Goal: Information Seeking & Learning: Learn about a topic

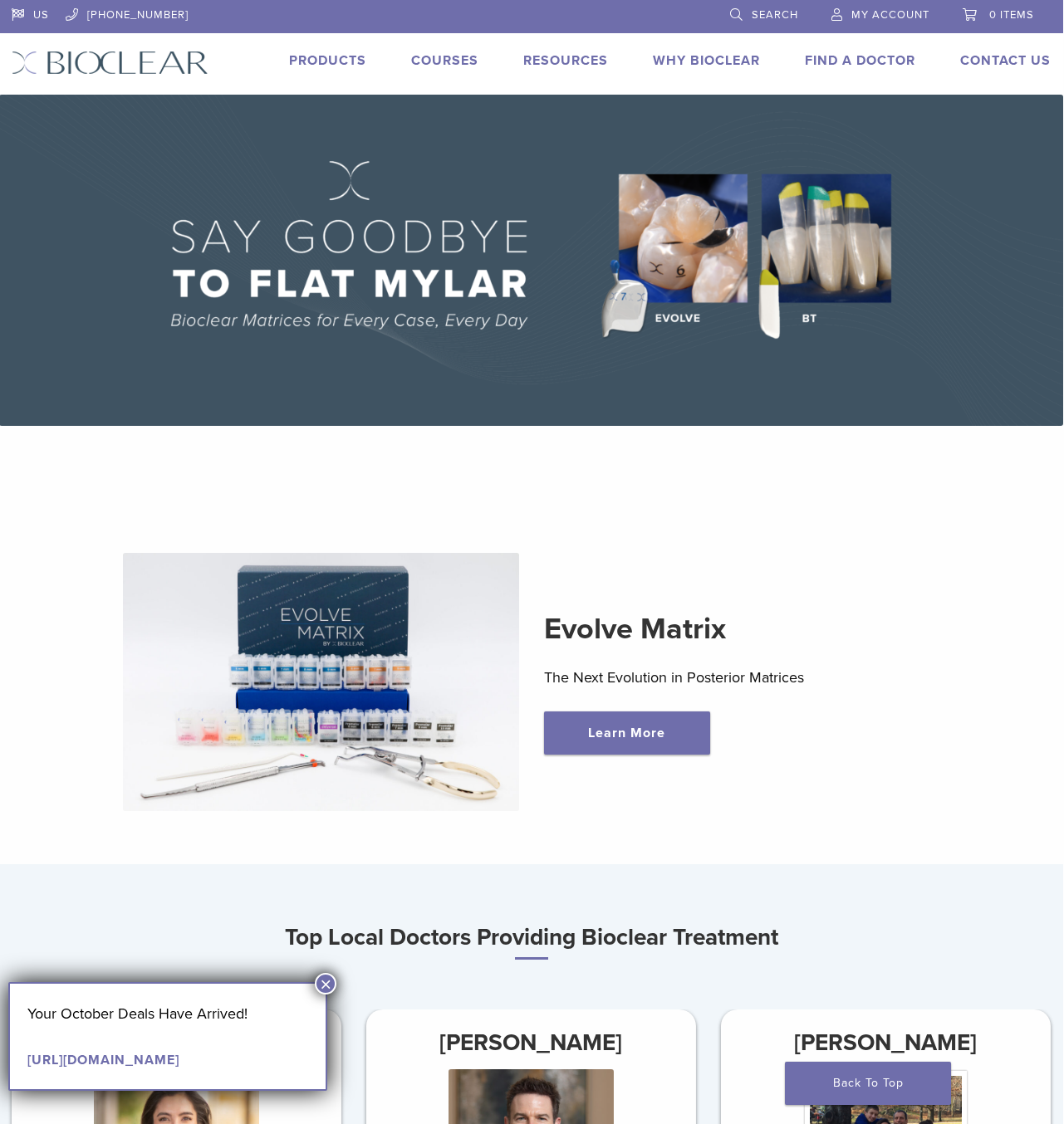
scroll to position [0, 1]
click at [326, 63] on link "Products" at bounding box center [328, 60] width 78 height 16
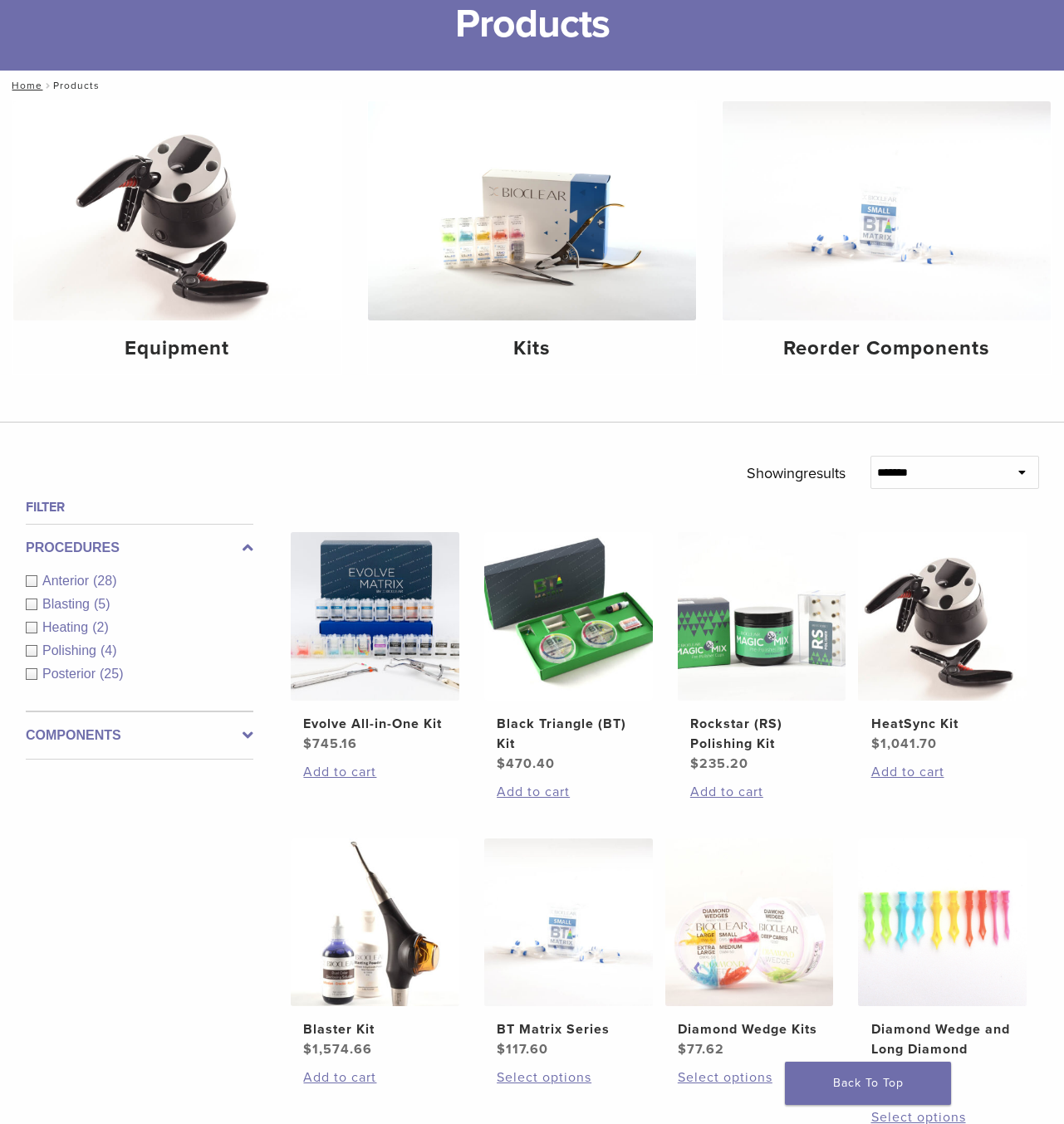
scroll to position [120, 0]
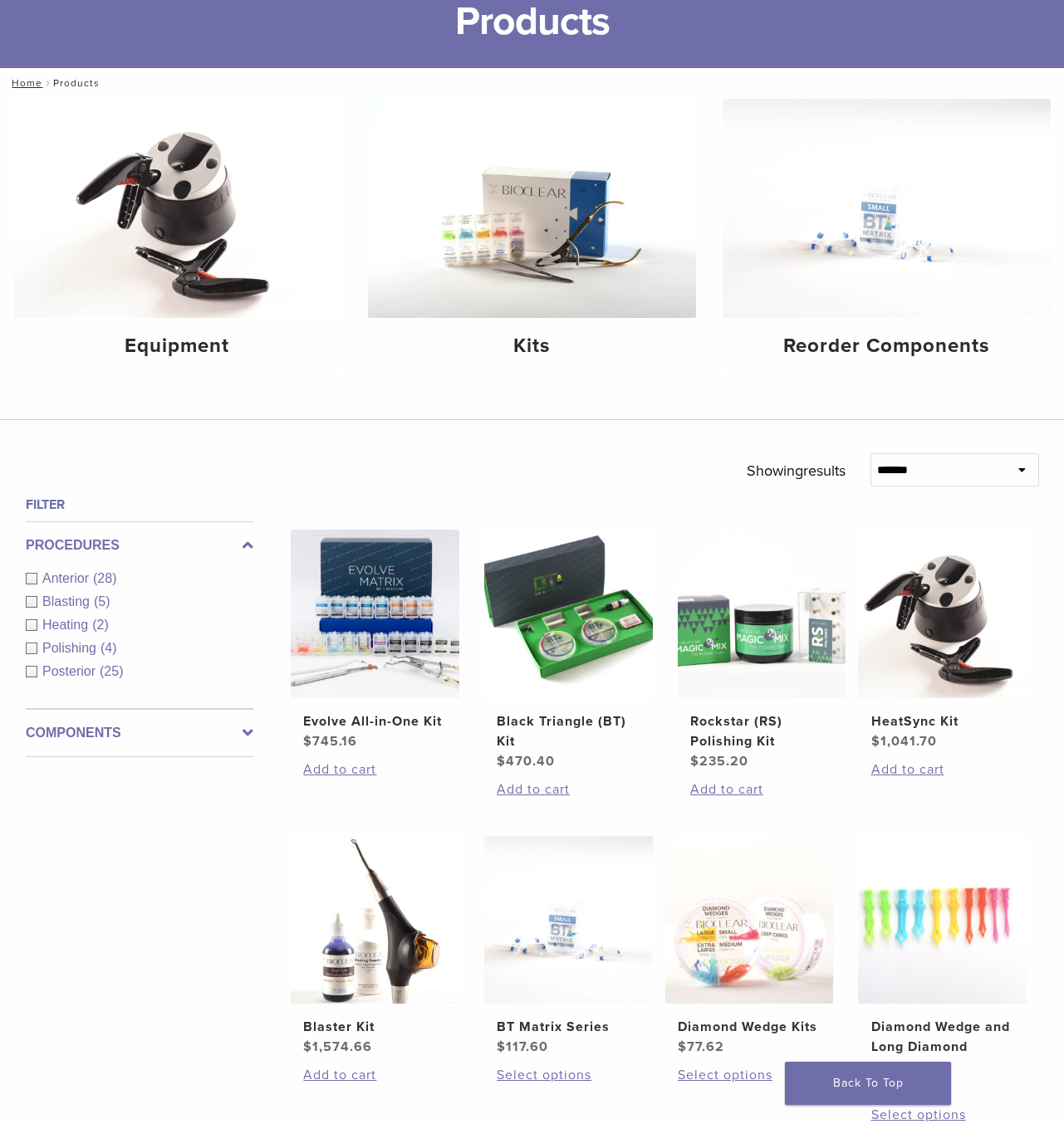
click at [30, 589] on div "Anterior (28)" at bounding box center [140, 578] width 228 height 20
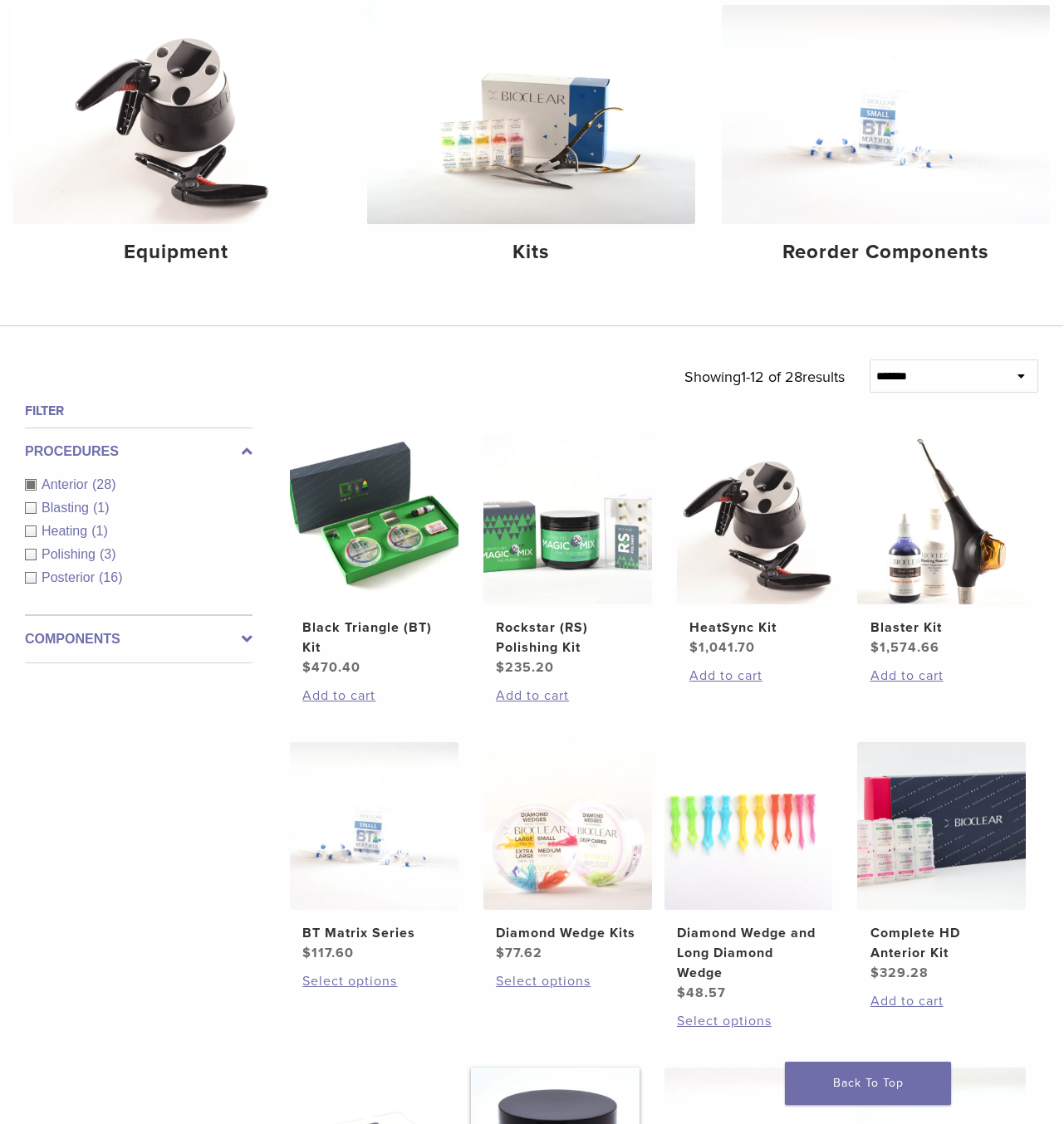
scroll to position [153, 1]
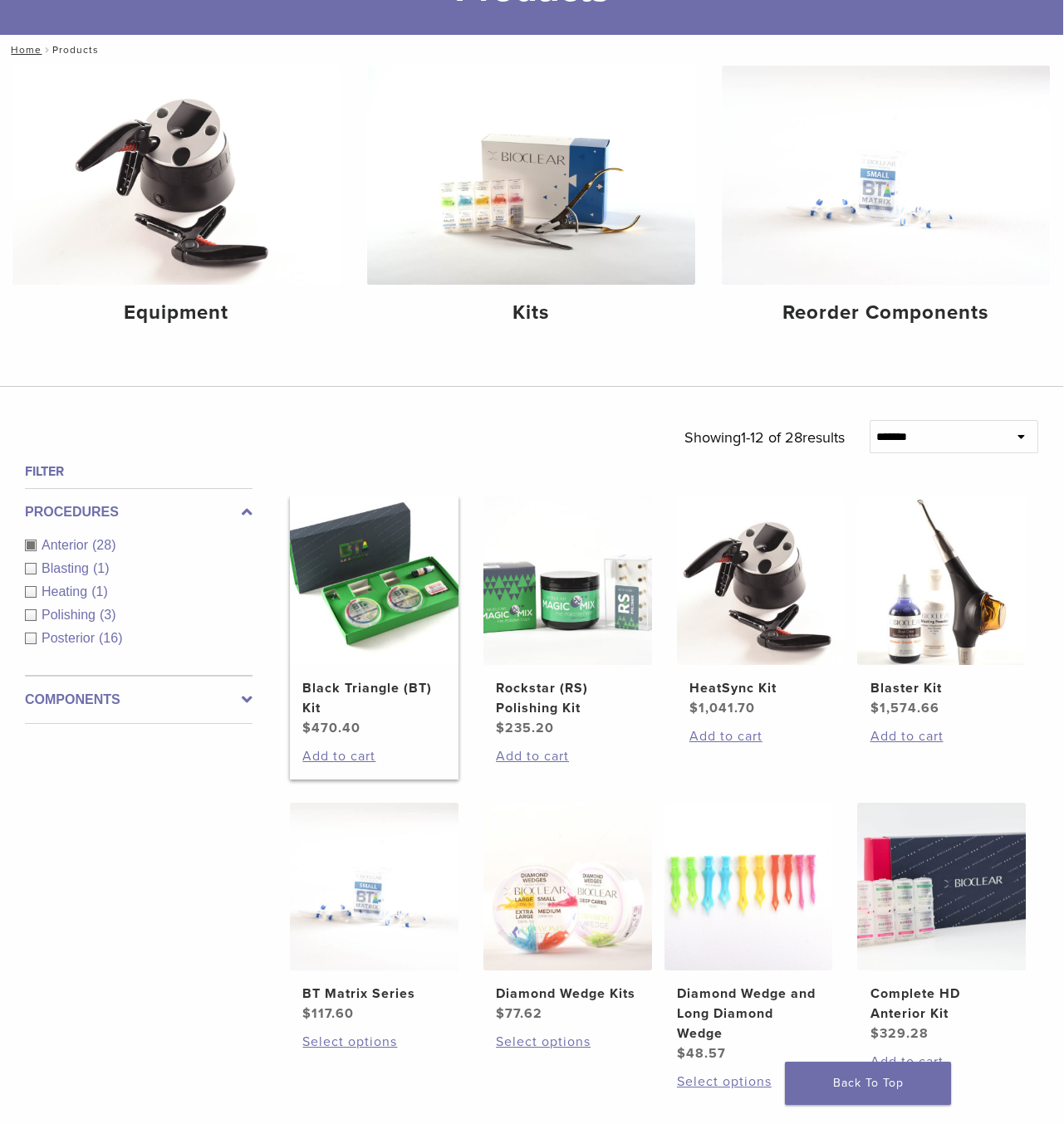
click at [377, 718] on h2 "Black Triangle (BT) Kit" at bounding box center [374, 699] width 143 height 40
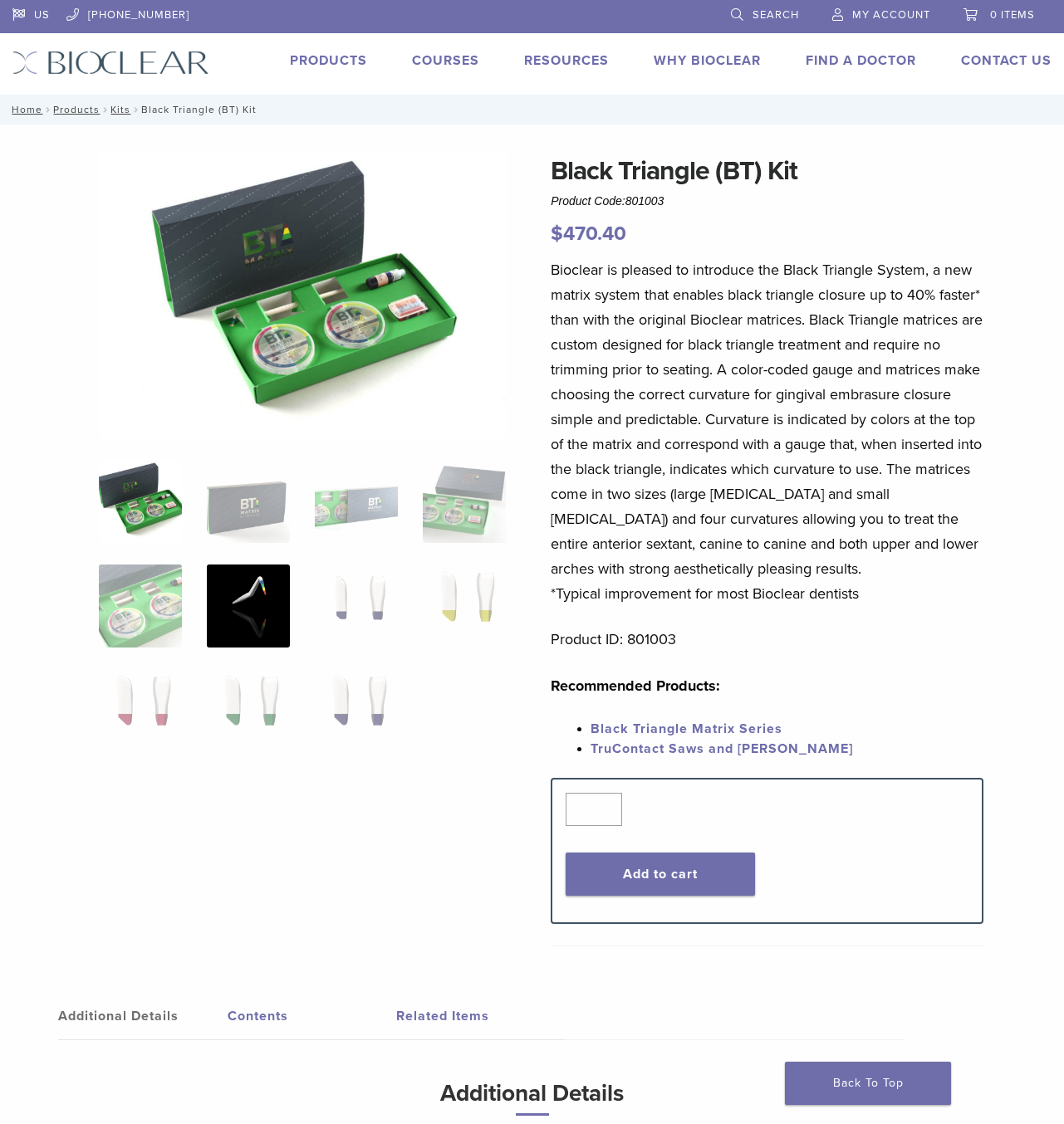
click at [259, 581] on img at bounding box center [248, 606] width 83 height 83
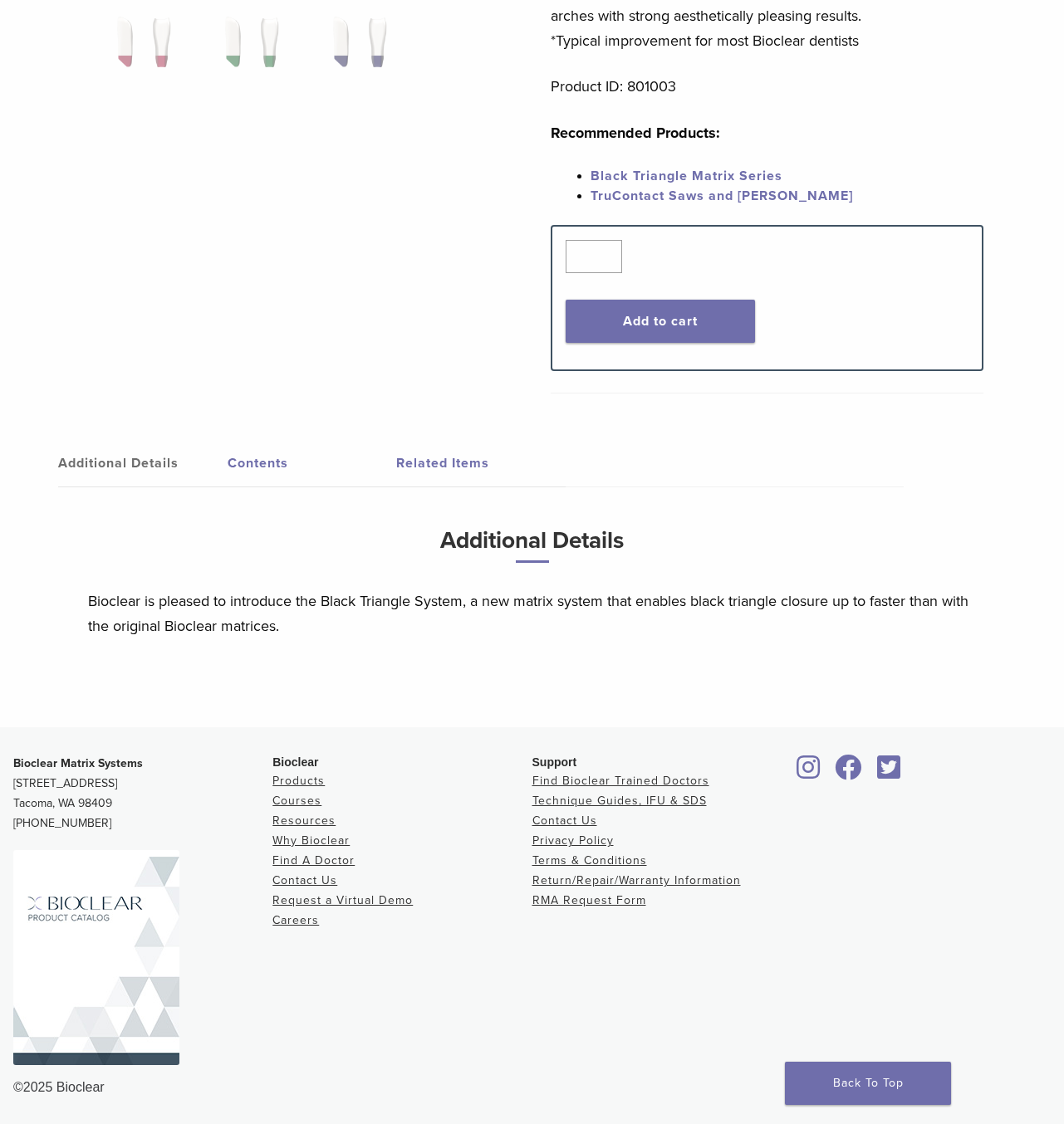
scroll to position [554, 0]
click at [256, 467] on link "Contents" at bounding box center [312, 463] width 170 height 47
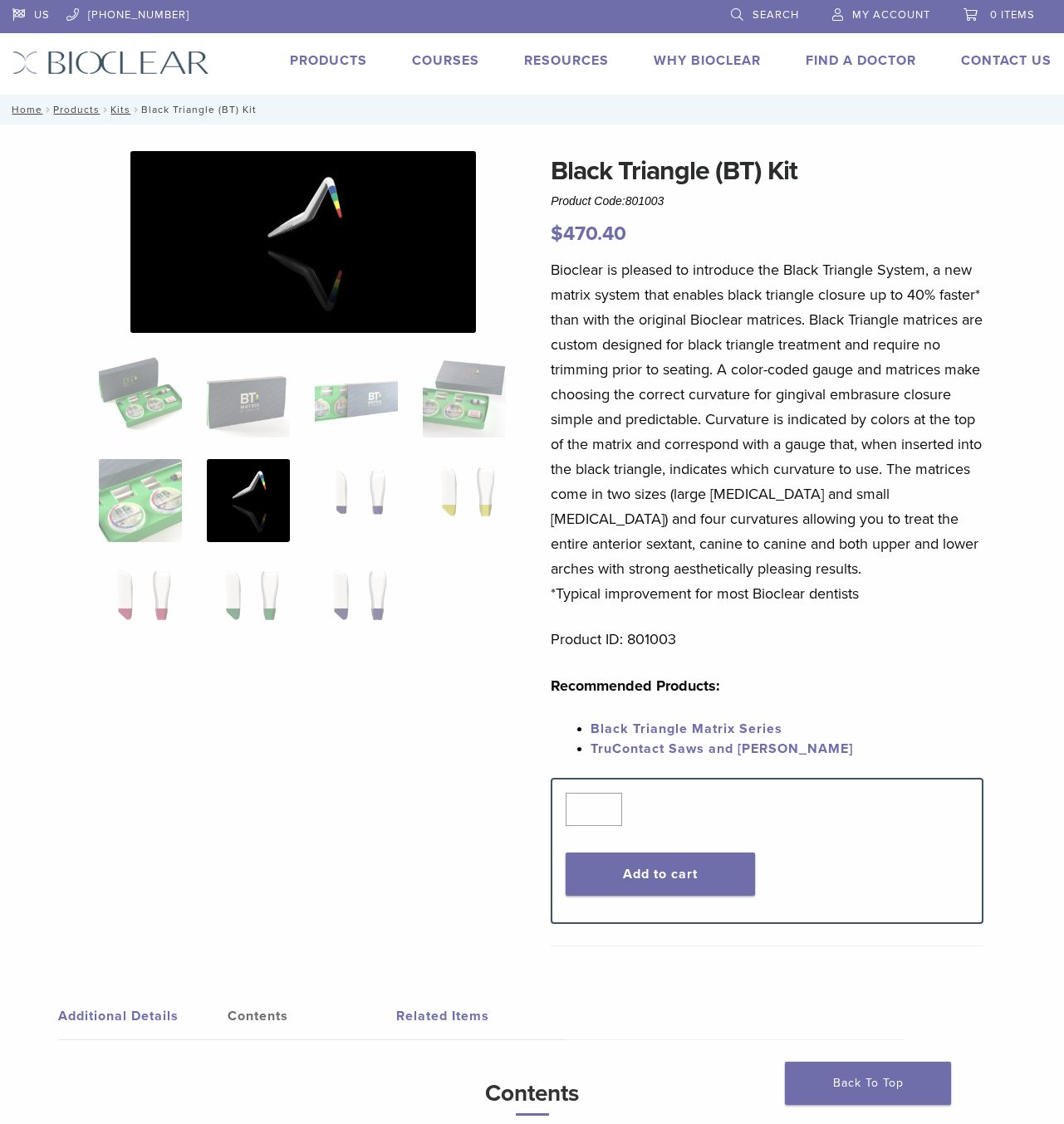
scroll to position [0, 0]
click at [456, 53] on link "Courses" at bounding box center [445, 60] width 67 height 16
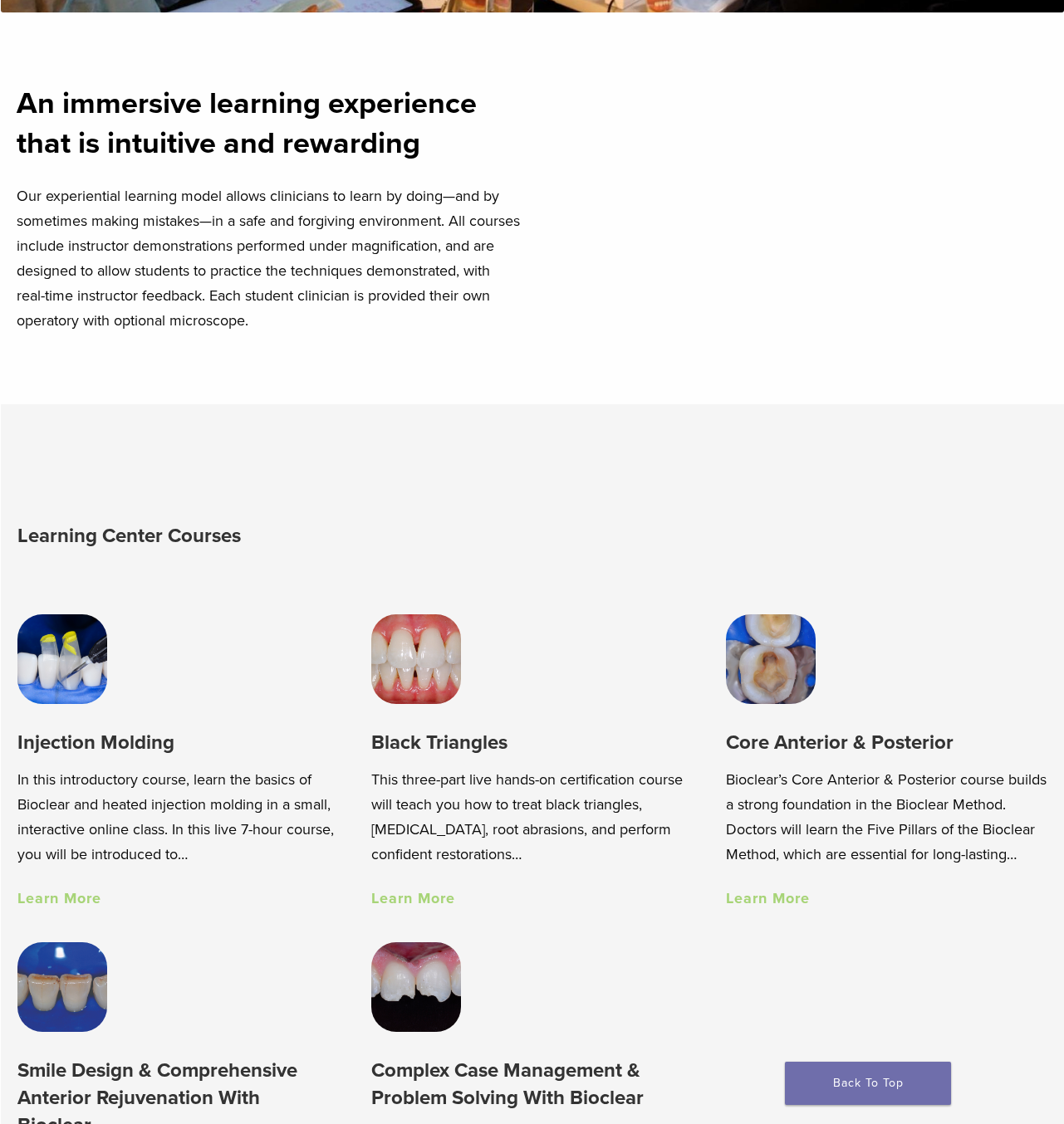
scroll to position [550, 0]
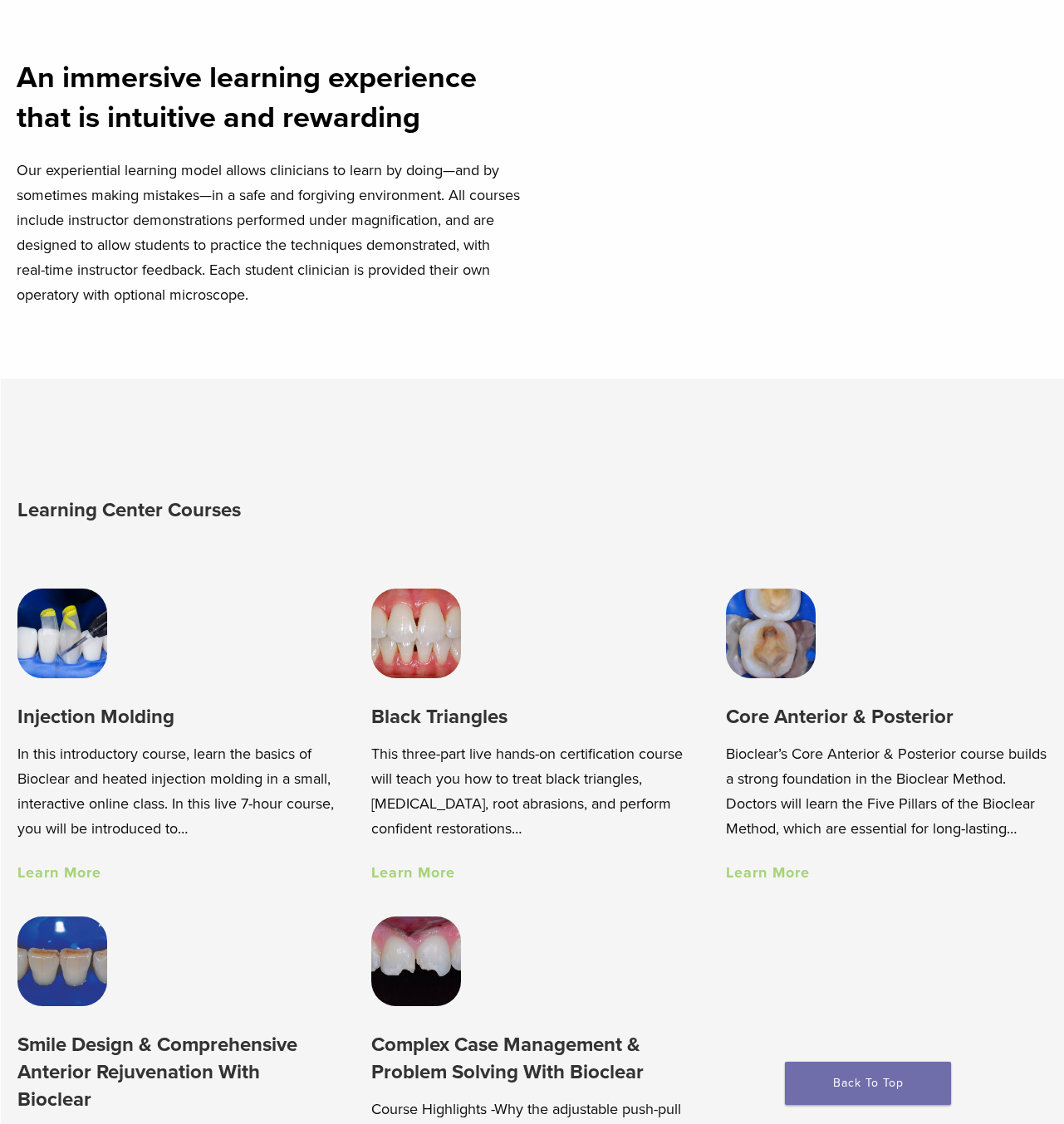
click at [405, 714] on h3 "Black Triangles" at bounding box center [532, 717] width 322 height 28
click at [74, 864] on link "Learn More" at bounding box center [59, 872] width 84 height 18
click at [430, 867] on link "Learn More" at bounding box center [414, 872] width 84 height 18
